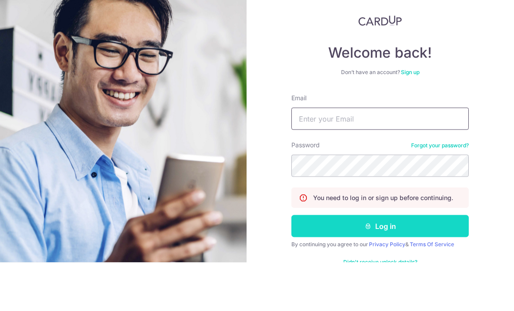
type input "[EMAIL_ADDRESS][DOMAIN_NAME]"
click at [380, 264] on button "Log in" at bounding box center [381, 275] width 178 height 22
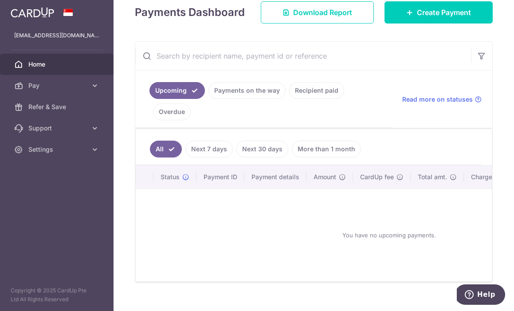
scroll to position [130, 0]
click at [209, 99] on link "Payments on the way" at bounding box center [247, 91] width 77 height 17
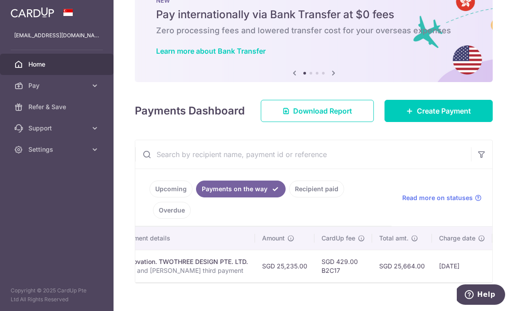
scroll to position [0, 190]
